Goal: Task Accomplishment & Management: Complete application form

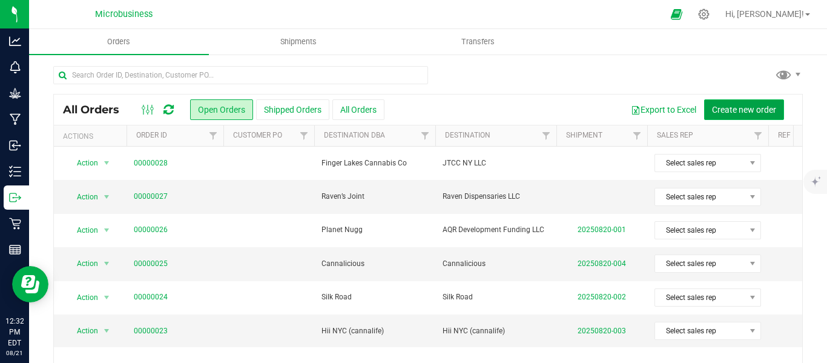
click at [746, 107] on span "Create new order" at bounding box center [744, 110] width 64 height 10
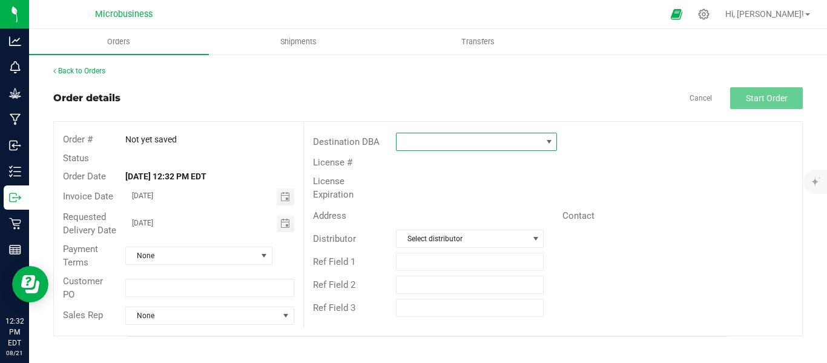
click at [550, 141] on span at bounding box center [549, 142] width 10 height 10
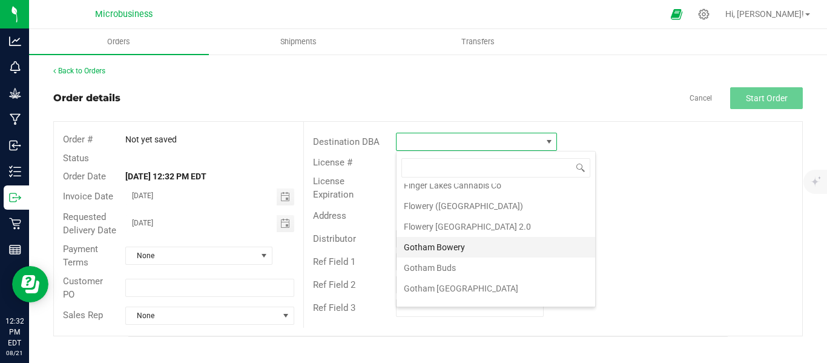
scroll to position [807, 0]
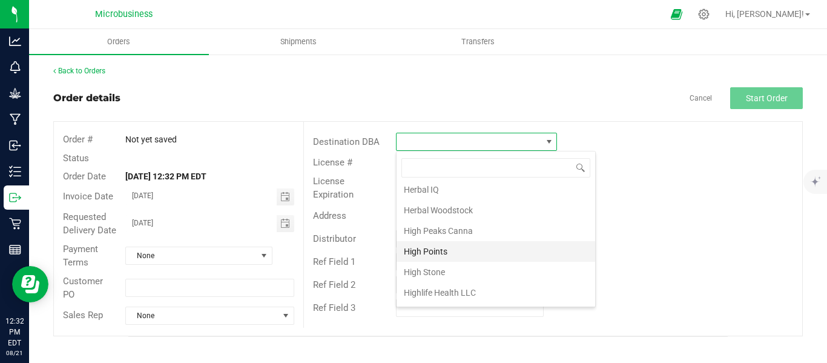
click at [442, 248] on li "High Points" at bounding box center [496, 251] width 199 height 21
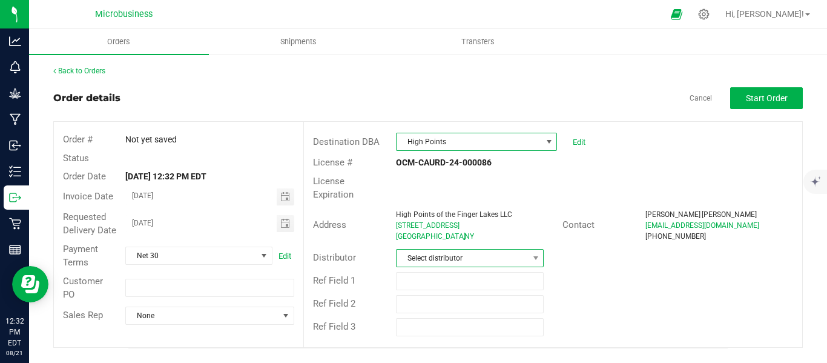
click at [521, 249] on span "Select distributor" at bounding box center [462, 257] width 131 height 17
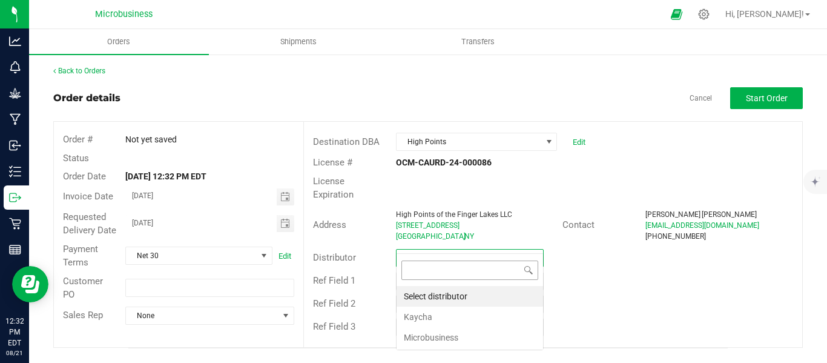
scroll to position [18, 148]
click at [442, 338] on li "Microbusiness" at bounding box center [470, 337] width 147 height 21
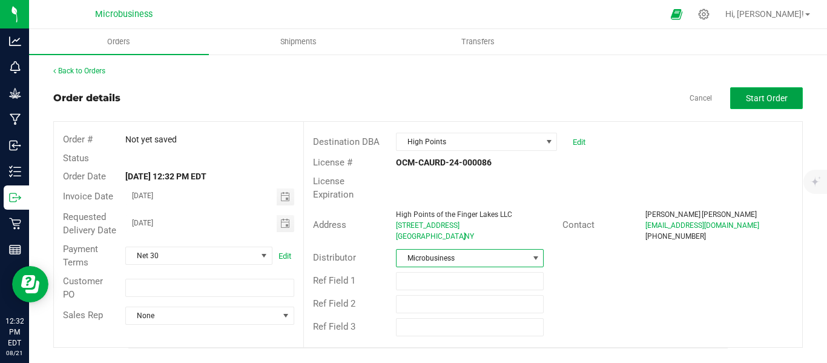
click at [758, 96] on span "Start Order" at bounding box center [767, 98] width 42 height 10
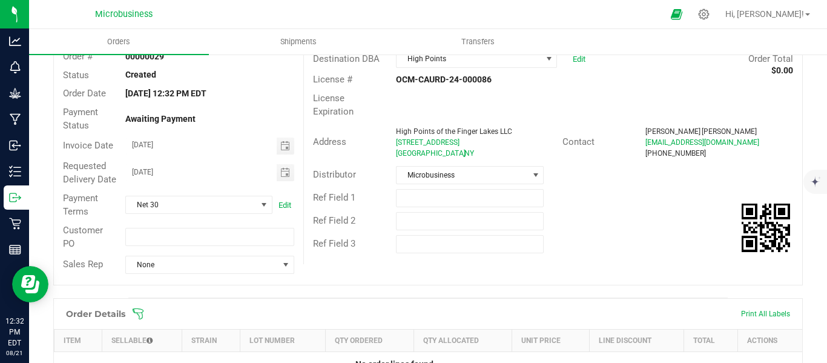
scroll to position [202, 0]
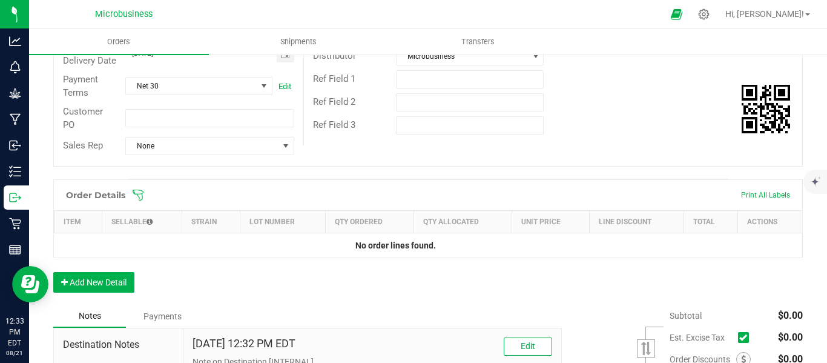
click at [136, 201] on icon at bounding box center [138, 195] width 12 height 12
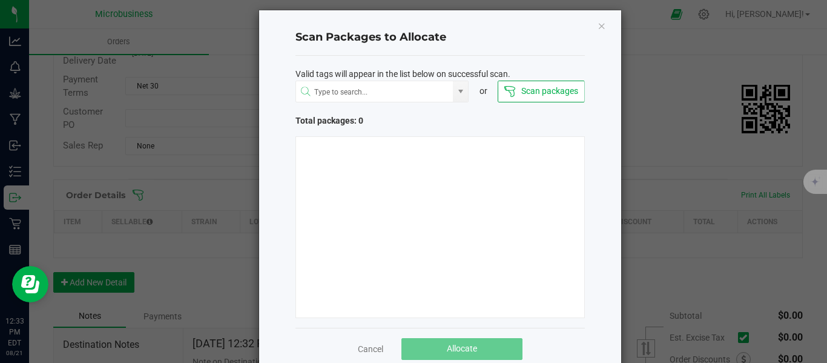
scroll to position [34, 0]
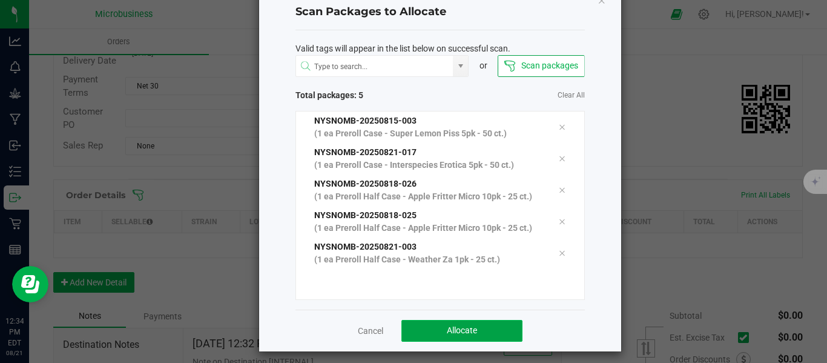
click at [498, 341] on button "Allocate" at bounding box center [461, 331] width 121 height 22
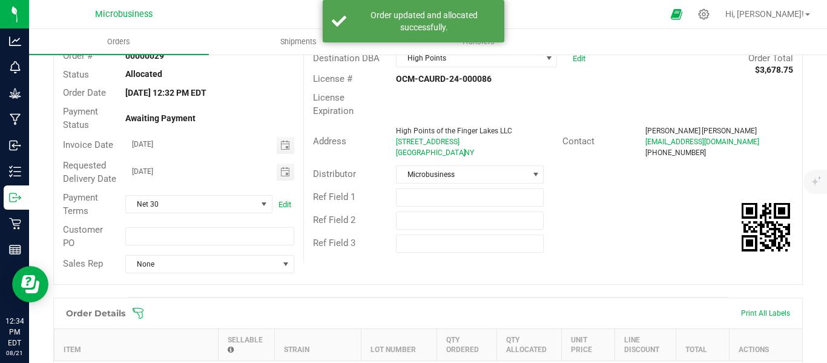
scroll to position [0, 0]
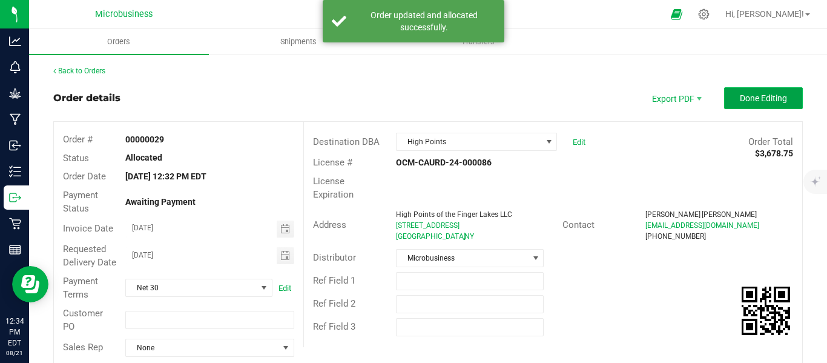
click at [747, 98] on span "Done Editing" at bounding box center [763, 98] width 47 height 10
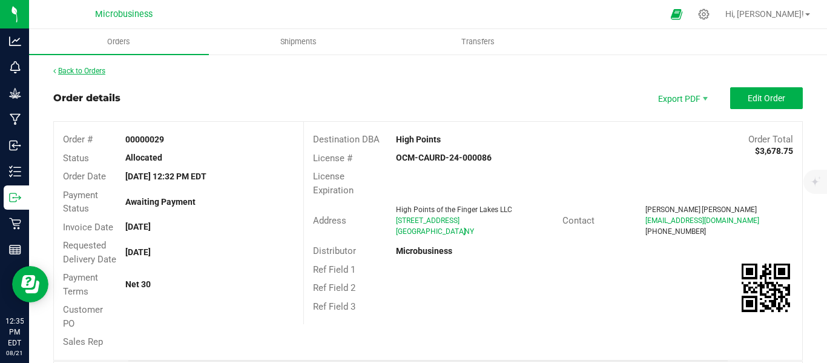
click at [97, 68] on link "Back to Orders" at bounding box center [79, 71] width 52 height 8
